Goal: Task Accomplishment & Management: Manage account settings

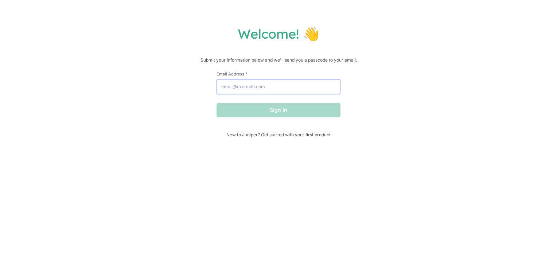
click at [317, 90] on input "Email Address *" at bounding box center [278, 86] width 124 height 15
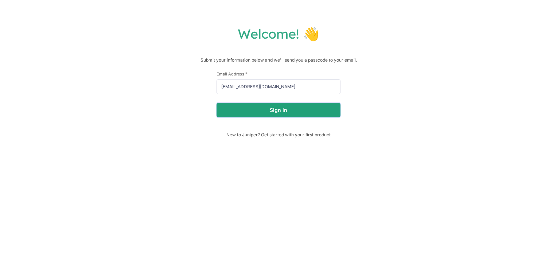
click at [270, 117] on button "Sign in" at bounding box center [278, 110] width 124 height 15
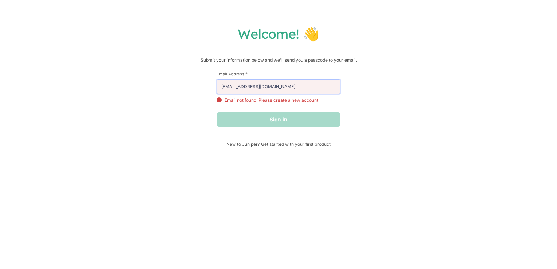
click at [280, 91] on input "[EMAIL_ADDRESS][DOMAIN_NAME]" at bounding box center [278, 86] width 124 height 15
click at [277, 124] on div "Sign in" at bounding box center [278, 119] width 124 height 15
click at [279, 89] on input "[EMAIL_ADDRESS][DOMAIN_NAME]" at bounding box center [278, 86] width 124 height 15
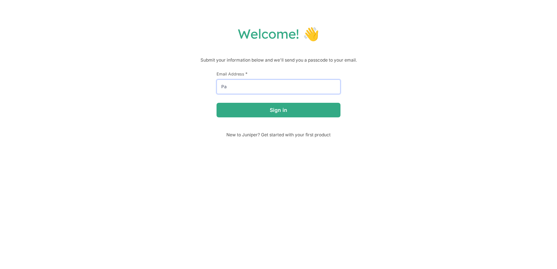
type input "P"
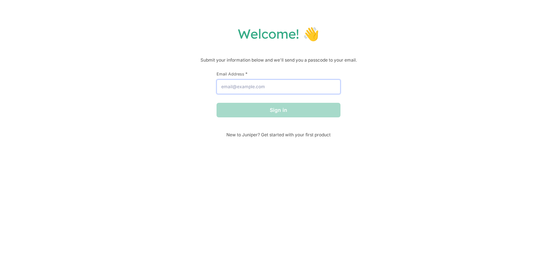
click at [279, 89] on input "Email Address *" at bounding box center [278, 86] width 124 height 15
type input "[EMAIL_ADDRESS][DOMAIN_NAME]"
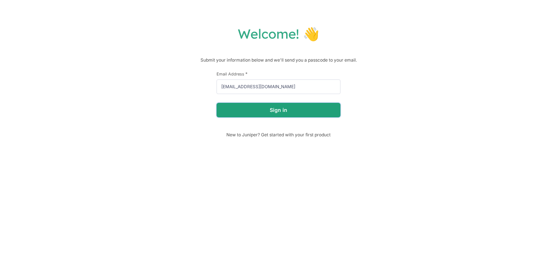
click at [250, 115] on button "Sign in" at bounding box center [278, 110] width 124 height 15
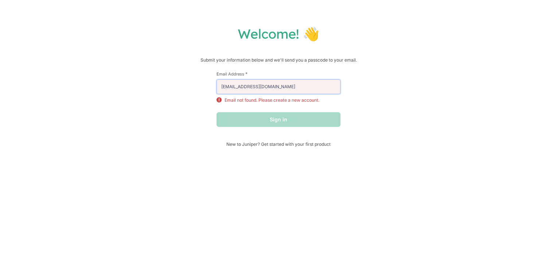
click at [266, 90] on input "[EMAIL_ADDRESS][DOMAIN_NAME]" at bounding box center [278, 86] width 124 height 15
drag, startPoint x: 311, startPoint y: 89, endPoint x: 205, endPoint y: 89, distance: 106.4
click at [205, 89] on div "Welcome! 👋 Submit your information below and we'll send you a passcode to your …" at bounding box center [278, 85] width 542 height 121
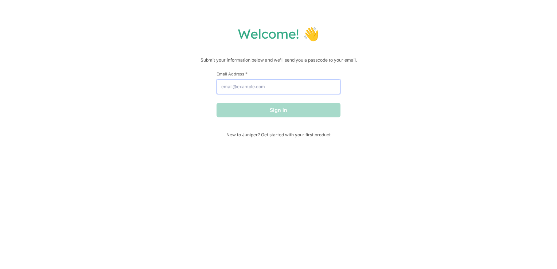
click at [304, 85] on input "Email Address *" at bounding box center [278, 86] width 124 height 15
click at [290, 93] on input "Email Address *" at bounding box center [278, 86] width 124 height 15
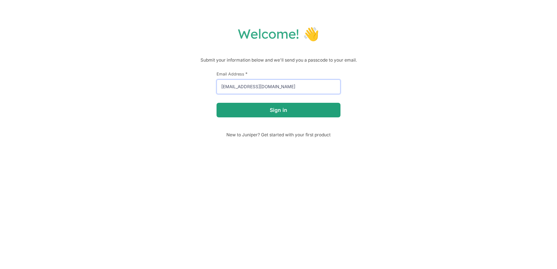
type input "[EMAIL_ADDRESS][DOMAIN_NAME]"
click at [278, 117] on button "Sign in" at bounding box center [278, 110] width 124 height 15
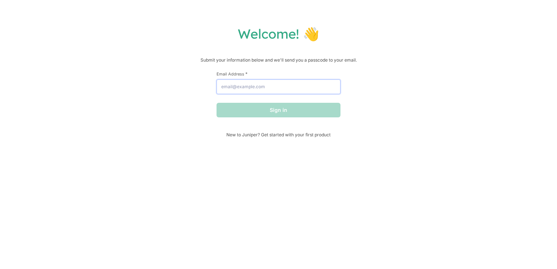
click at [261, 87] on input "Email Address *" at bounding box center [278, 86] width 124 height 15
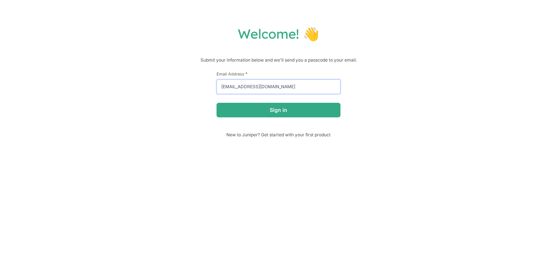
type input "[EMAIL_ADDRESS][DOMAIN_NAME]"
click at [216, 103] on button "Sign in" at bounding box center [278, 110] width 124 height 15
